Goal: Task Accomplishment & Management: Manage account settings

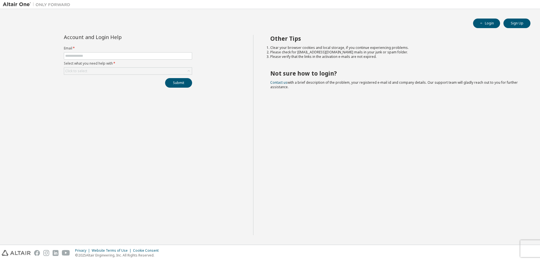
click at [145, 51] on form "Email * Select what you need help with * Click to select" at bounding box center [128, 60] width 128 height 29
click at [144, 51] on form "Email * Select what you need help with * Click to select" at bounding box center [128, 60] width 128 height 29
click at [141, 54] on input "text" at bounding box center [127, 56] width 125 height 4
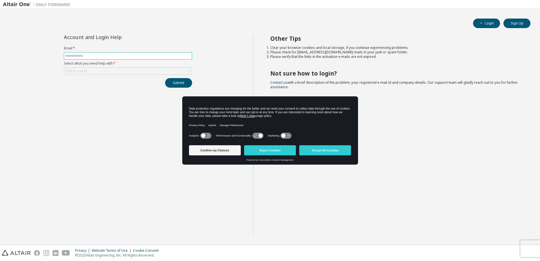
click at [122, 57] on input "text" at bounding box center [127, 56] width 125 height 4
type input "**********"
click at [179, 73] on div "Click to select" at bounding box center [128, 71] width 128 height 7
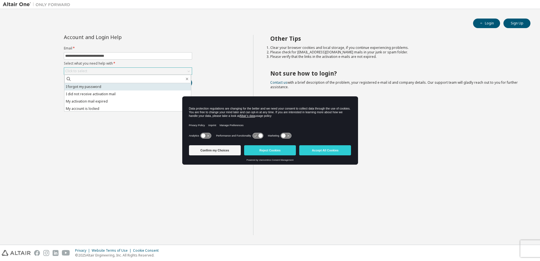
click at [125, 87] on li "I forgot my password" at bounding box center [127, 86] width 127 height 7
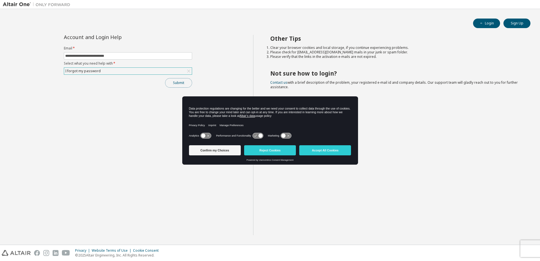
click at [175, 84] on button "Submit" at bounding box center [178, 83] width 27 height 10
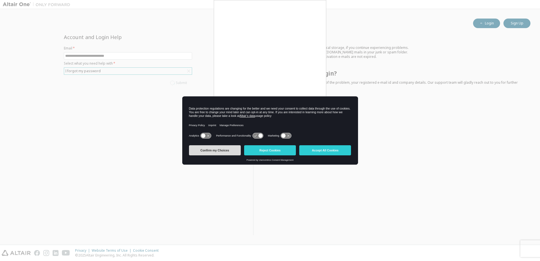
click at [239, 146] on div "Data protection regulations are changing for the better and we need your consen…" at bounding box center [270, 130] width 176 height 68
click at [286, 125] on div "Privacy Policy Imprint Manage Preferences" at bounding box center [270, 125] width 162 height 13
click at [227, 150] on button "Confirm my Choices" at bounding box center [215, 150] width 52 height 10
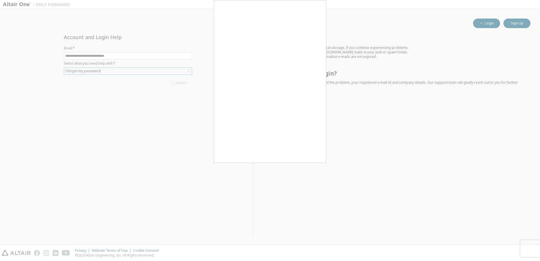
click at [199, 62] on div at bounding box center [270, 130] width 540 height 261
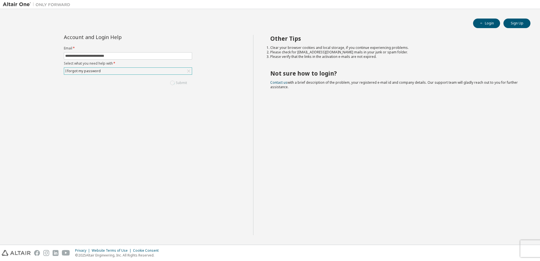
click at [156, 71] on div "I forgot my password" at bounding box center [128, 71] width 128 height 7
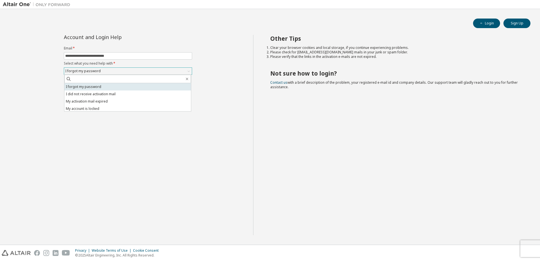
click at [120, 88] on li "I forgot my password" at bounding box center [127, 86] width 127 height 7
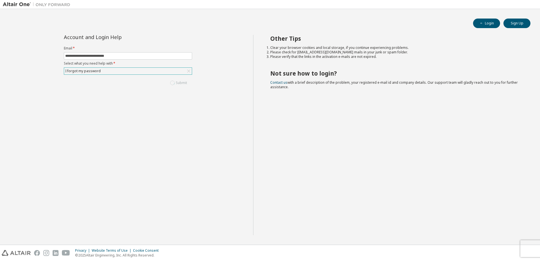
click at [174, 82] on div "Submit" at bounding box center [128, 83] width 128 height 10
click at [488, 24] on button "Login" at bounding box center [486, 24] width 27 height 10
click at [141, 52] on form "Email * Select what you need help with * Click to select" at bounding box center [128, 60] width 128 height 29
drag, startPoint x: 141, startPoint y: 52, endPoint x: 135, endPoint y: 55, distance: 6.2
click at [138, 54] on span at bounding box center [128, 55] width 128 height 7
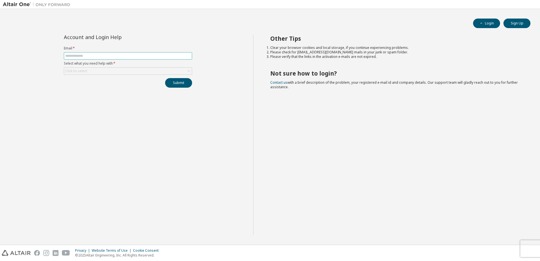
click at [130, 55] on input "text" at bounding box center [127, 56] width 125 height 4
type input "**********"
click at [114, 71] on div "Click to select" at bounding box center [128, 71] width 128 height 7
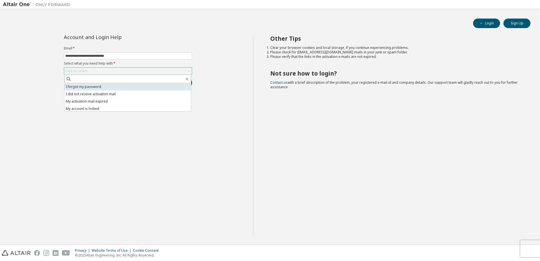
click at [105, 87] on li "I forgot my password" at bounding box center [127, 86] width 127 height 7
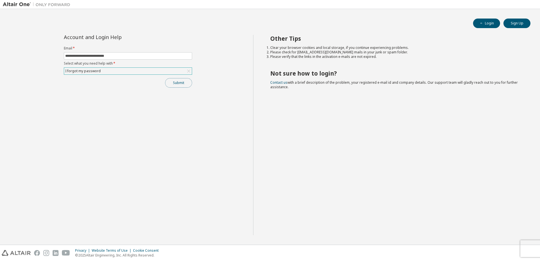
click at [187, 82] on button "Submit" at bounding box center [178, 83] width 27 height 10
click at [528, 250] on icon "button" at bounding box center [528, 250] width 2 height 2
click at [170, 81] on button "Submit" at bounding box center [178, 83] width 27 height 10
click at [528, 250] on icon "button" at bounding box center [528, 250] width 2 height 2
